Goal: Transaction & Acquisition: Purchase product/service

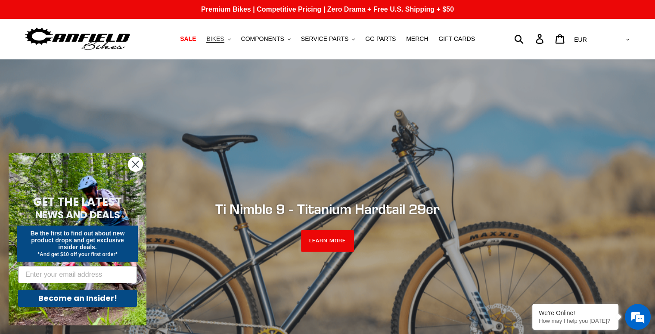
click at [232, 38] on button "BIKES .cls-1{fill:#231f20}" at bounding box center [218, 39] width 33 height 12
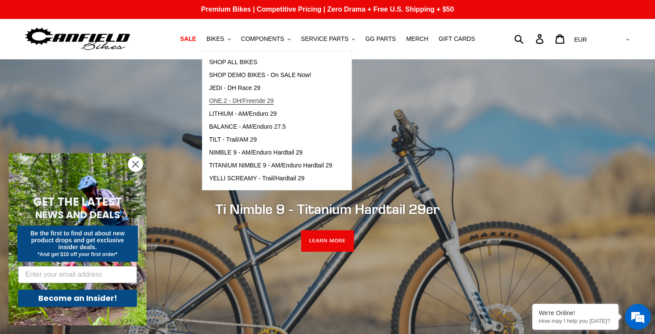
click at [257, 100] on span "ONE.2 - DH/Freeride 29" at bounding box center [241, 100] width 65 height 7
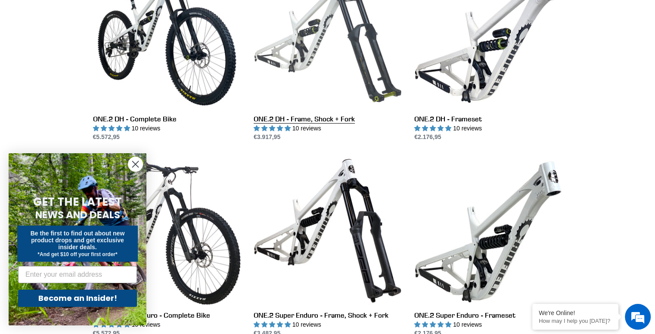
scroll to position [299, 0]
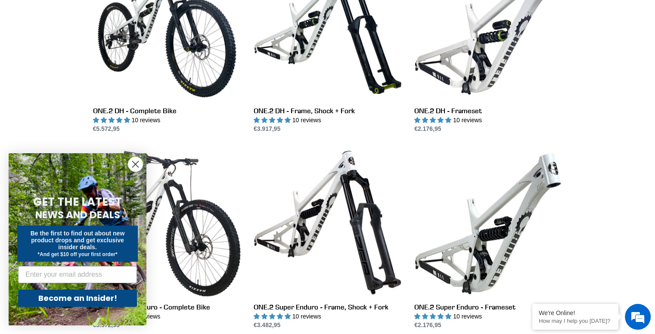
click at [139, 162] on circle "Close dialog" at bounding box center [135, 164] width 14 height 14
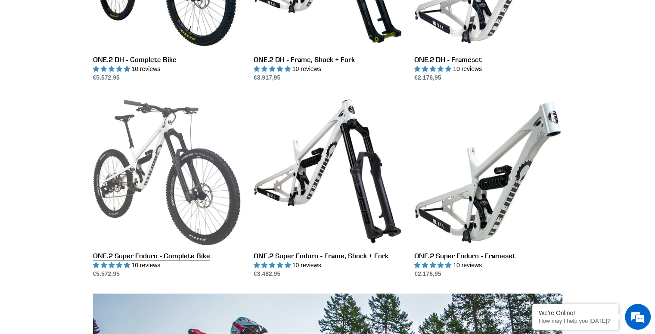
scroll to position [351, 0]
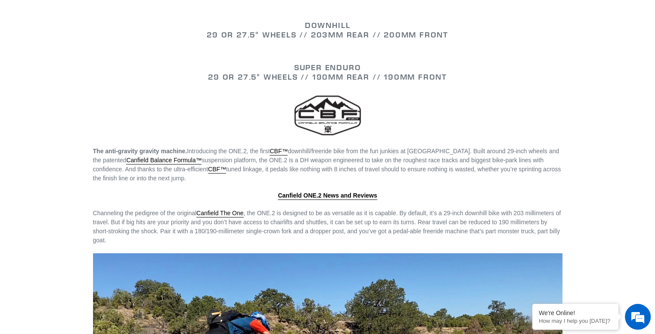
click at [174, 244] on div "DOWNHILL 29 or 27.5" WHEELS // 203mm REAR // 200mm FRONT SUPER ENDURO 29 or 27.…" at bounding box center [327, 155] width 516 height 935
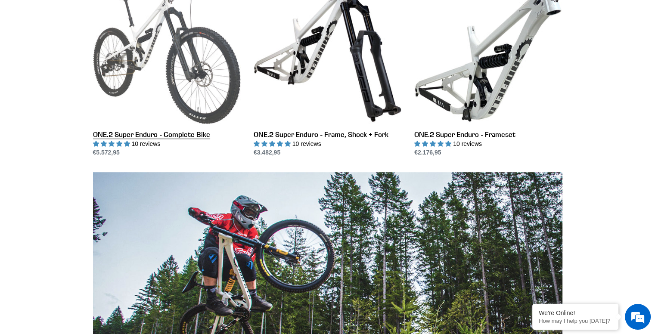
scroll to position [0, 0]
click at [186, 135] on link "ONE.2 Super Enduro - Complete Bike" at bounding box center [167, 66] width 148 height 181
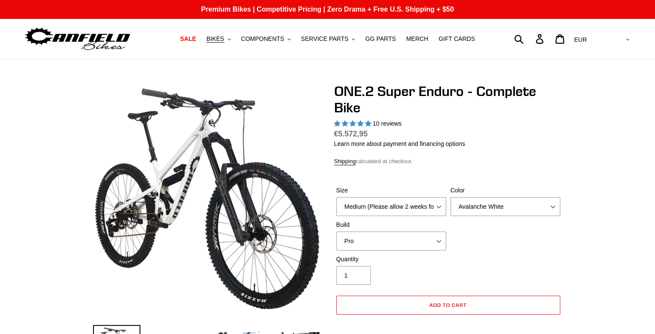
select select "highest-rating"
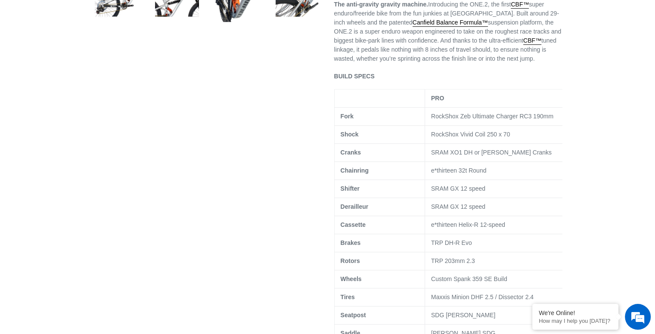
scroll to position [338, 0]
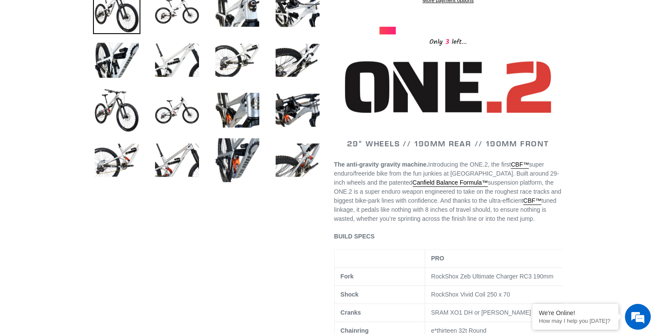
click at [392, 217] on span "tuned linkage, it pedals like nothing with 8 inches of travel should, to ensure…" at bounding box center [445, 209] width 222 height 25
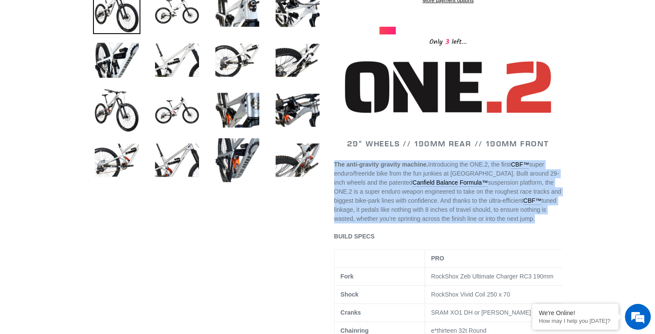
click at [392, 217] on span "tuned linkage, it pedals like nothing with 8 inches of travel should, to ensure…" at bounding box center [445, 209] width 222 height 25
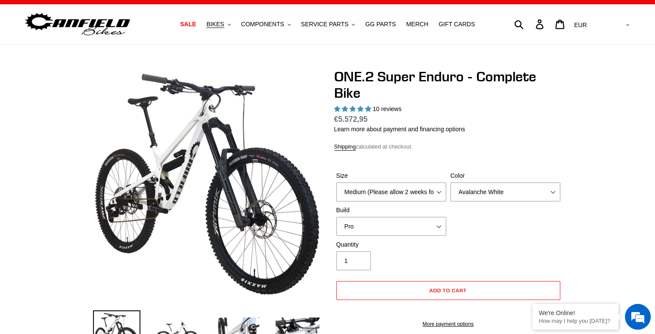
scroll to position [0, 0]
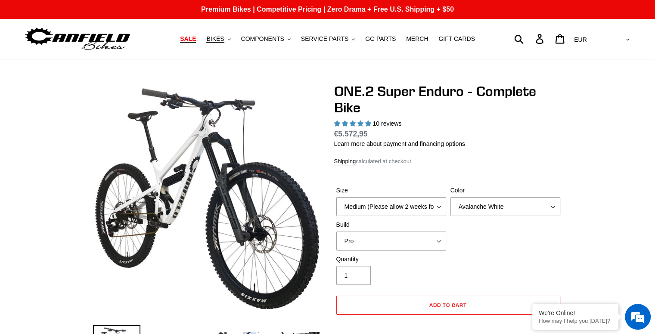
click at [200, 39] on link "SALE" at bounding box center [188, 39] width 25 height 12
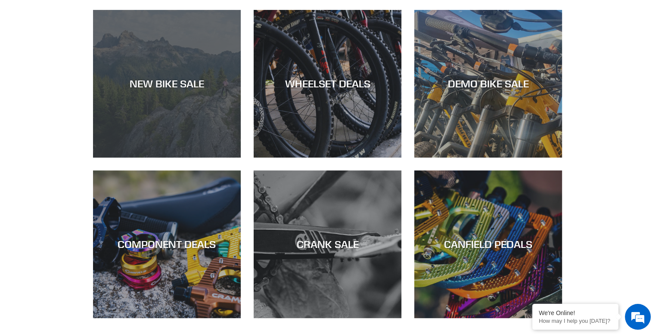
scroll to position [251, 0]
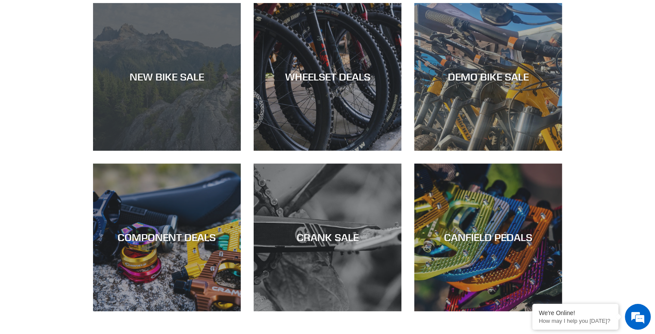
click at [228, 151] on div "NEW BIKE SALE" at bounding box center [167, 151] width 148 height 0
